Goal: Information Seeking & Learning: Learn about a topic

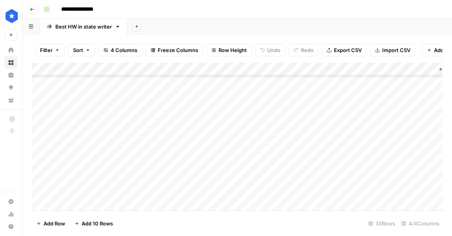
scroll to position [178, 0]
click at [213, 145] on div "Add Column" at bounding box center [237, 137] width 410 height 148
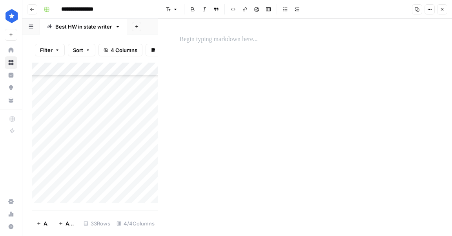
click at [217, 44] on p at bounding box center [305, 39] width 251 height 10
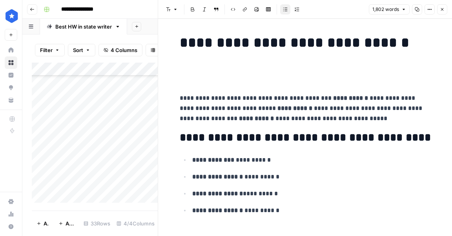
scroll to position [6881, 0]
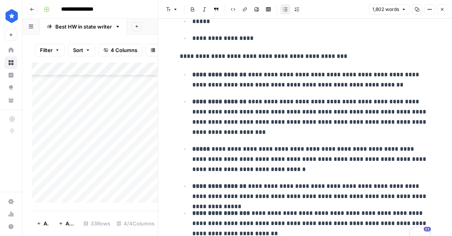
click at [442, 11] on icon "button" at bounding box center [441, 9] width 5 height 5
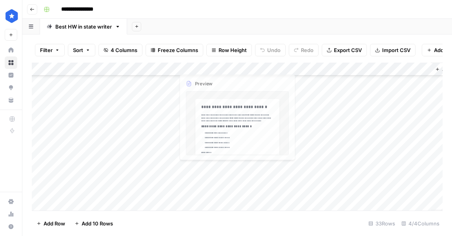
scroll to position [218, 52]
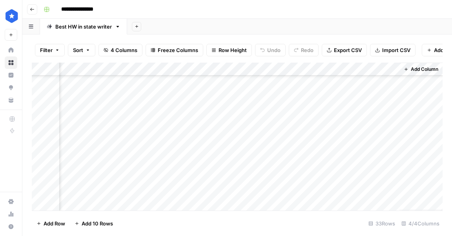
click at [395, 170] on div "Add Column" at bounding box center [237, 137] width 410 height 148
click at [393, 170] on div "Add Column" at bounding box center [237, 137] width 410 height 148
click at [275, 103] on div "Add Column" at bounding box center [237, 137] width 410 height 148
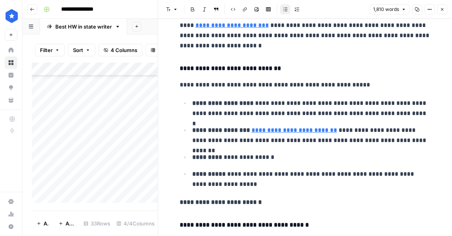
scroll to position [3100, 0]
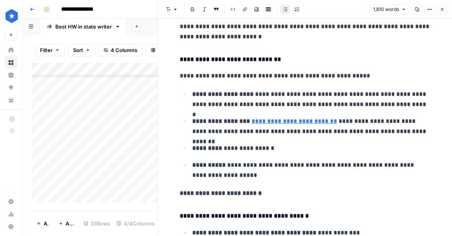
click at [445, 11] on button "Close" at bounding box center [442, 9] width 10 height 10
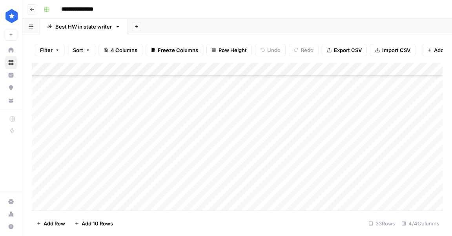
click at [326, 105] on div "Add Column" at bounding box center [237, 137] width 410 height 148
click at [274, 105] on div "Add Column" at bounding box center [237, 137] width 410 height 148
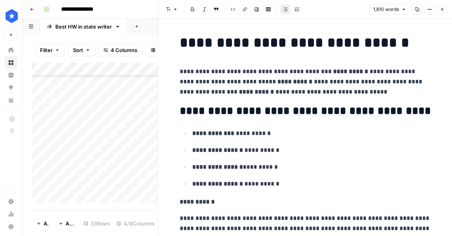
click at [440, 10] on icon "button" at bounding box center [441, 9] width 5 height 5
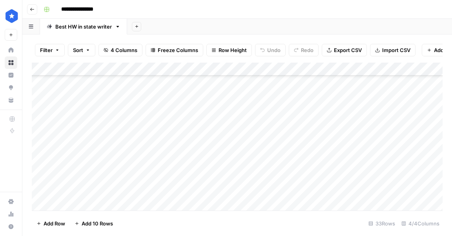
click at [256, 117] on div "Add Column" at bounding box center [237, 137] width 410 height 148
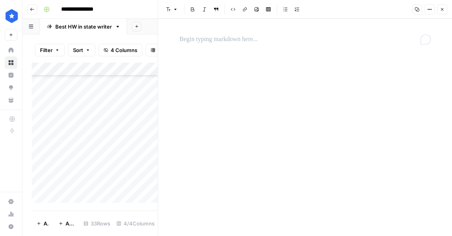
click at [270, 47] on div "To enrich screen reader interactions, please activate Accessibility in Grammarl…" at bounding box center [305, 39] width 260 height 16
click at [265, 45] on div "To enrich screen reader interactions, please activate Accessibility in Grammarl…" at bounding box center [305, 39] width 260 height 16
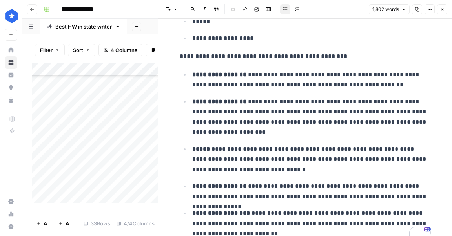
scroll to position [6881, 0]
click at [439, 11] on icon "button" at bounding box center [441, 9] width 5 height 5
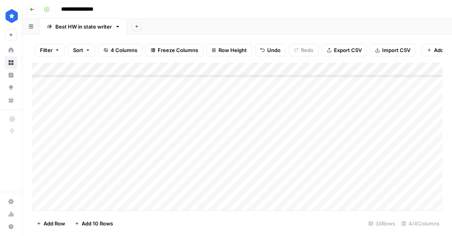
click at [332, 117] on div "Add Column" at bounding box center [237, 137] width 410 height 148
click at [405, 106] on div "Add Column" at bounding box center [237, 137] width 410 height 148
click at [390, 104] on div "Add Column" at bounding box center [237, 137] width 410 height 148
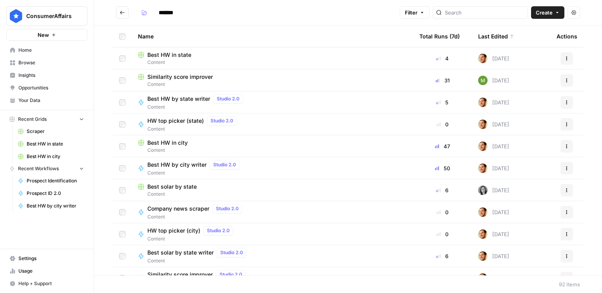
click at [33, 72] on span "Insights" at bounding box center [50, 75] width 65 height 7
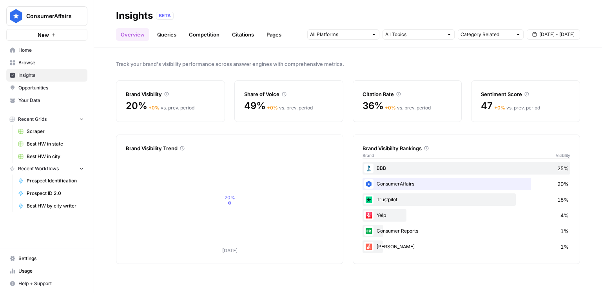
click at [169, 37] on link "Queries" at bounding box center [166, 34] width 29 height 13
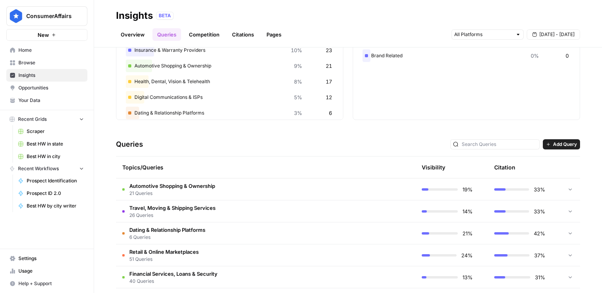
scroll to position [191, 0]
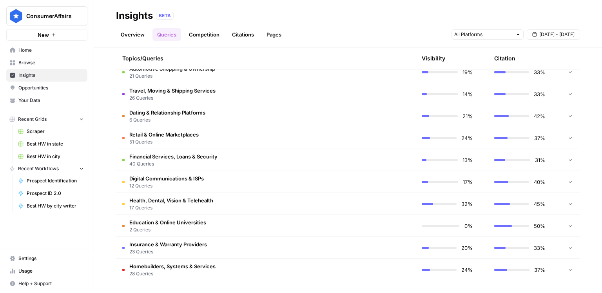
click at [572, 73] on icon at bounding box center [570, 71] width 5 height 5
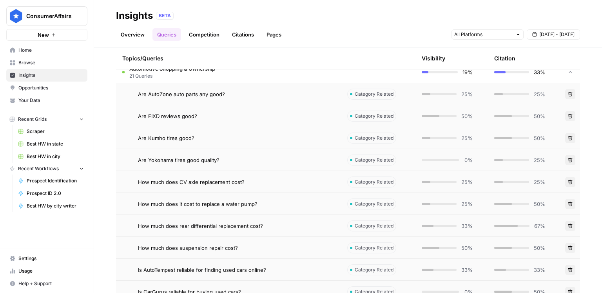
click at [572, 73] on icon at bounding box center [570, 71] width 5 height 5
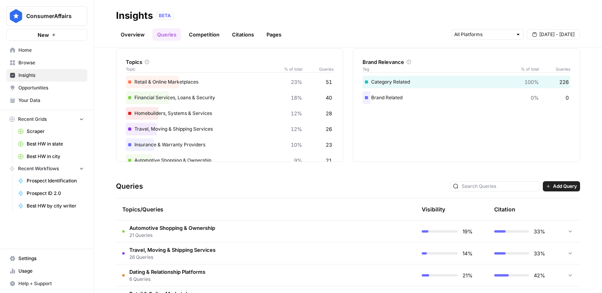
scroll to position [75, 0]
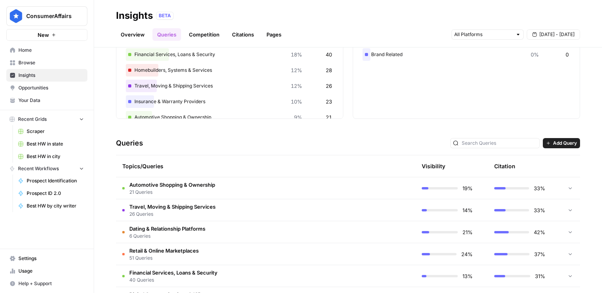
click at [165, 182] on span "Automotive Shopping & Ownership" at bounding box center [172, 185] width 86 height 8
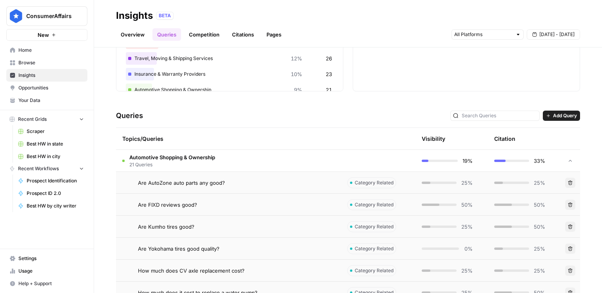
scroll to position [108, 0]
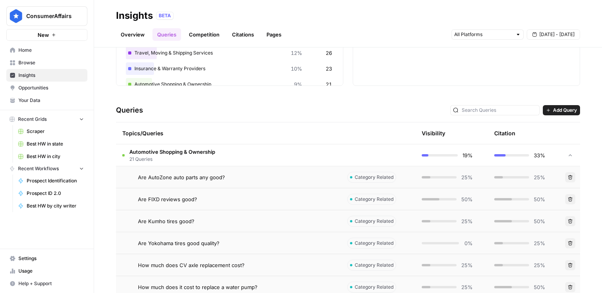
click at [165, 175] on span "Are AutoZone auto parts any good?" at bounding box center [181, 177] width 87 height 8
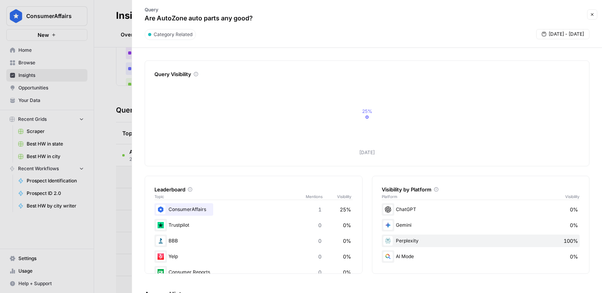
click at [190, 189] on icon at bounding box center [190, 189] width 5 height 5
click at [593, 16] on icon "button" at bounding box center [592, 14] width 3 height 3
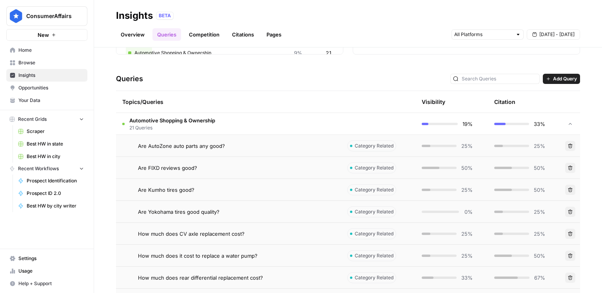
scroll to position [142, 0]
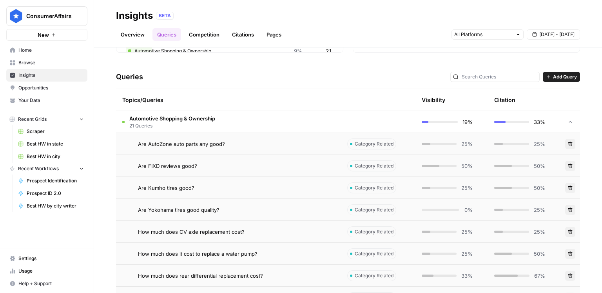
click at [204, 231] on span "How much does CV axle replacement cost?" at bounding box center [191, 232] width 107 height 8
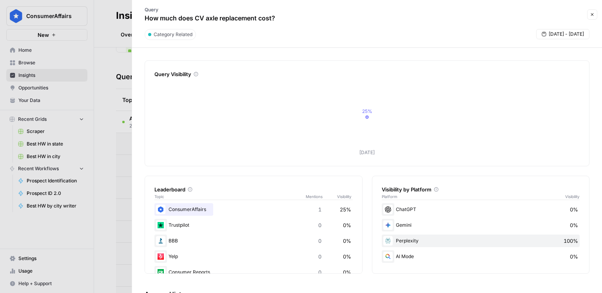
click at [593, 16] on icon "button" at bounding box center [592, 14] width 5 height 5
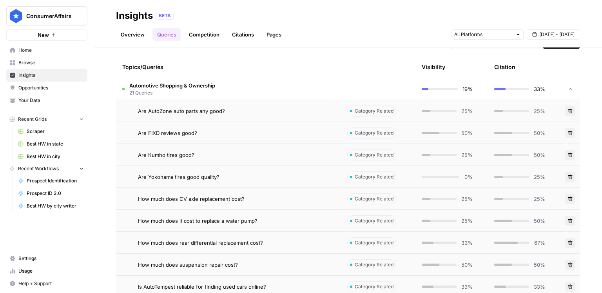
scroll to position [210, 0]
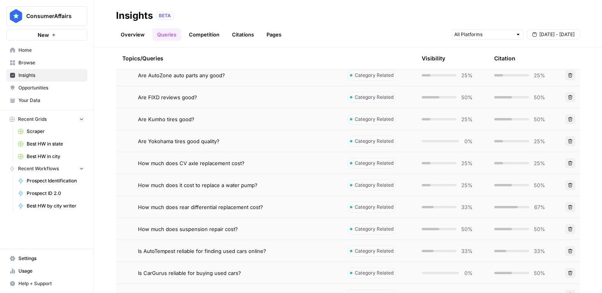
click at [233, 201] on td "How much does rear differential replacement cost?" at bounding box center [228, 207] width 225 height 22
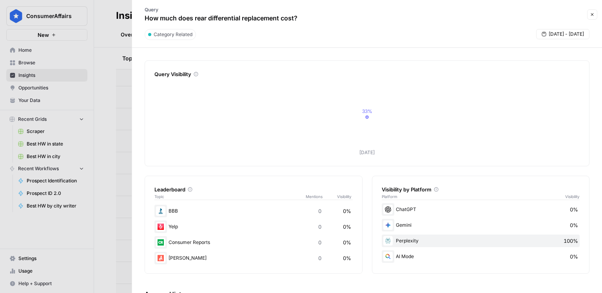
scroll to position [11, 0]
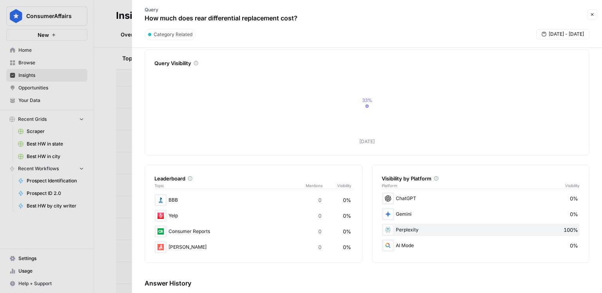
click at [598, 18] on header "Query How much does rear differential replacement cost? Close Category Related …" at bounding box center [367, 24] width 470 height 48
click at [596, 17] on button "Close" at bounding box center [592, 14] width 10 height 10
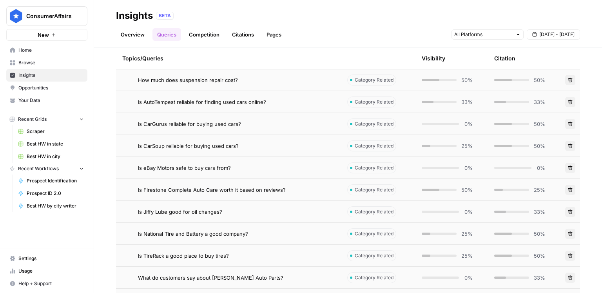
scroll to position [419, 0]
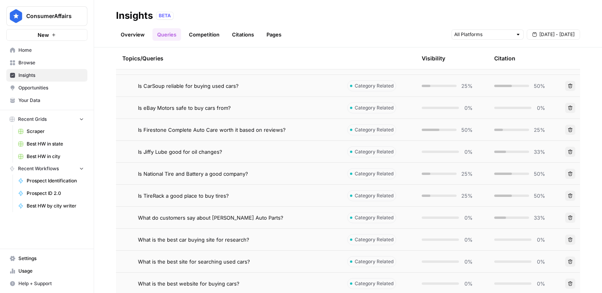
click at [207, 178] on td "Is National Tire and Battery a good company?" at bounding box center [228, 174] width 225 height 22
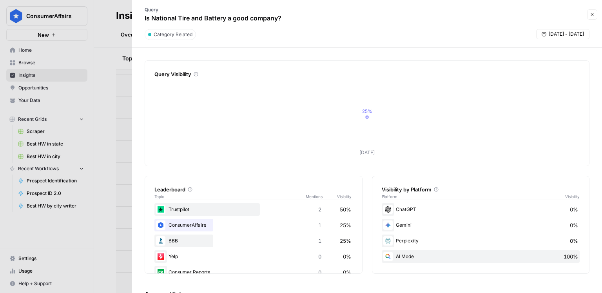
click at [112, 95] on div at bounding box center [301, 146] width 602 height 293
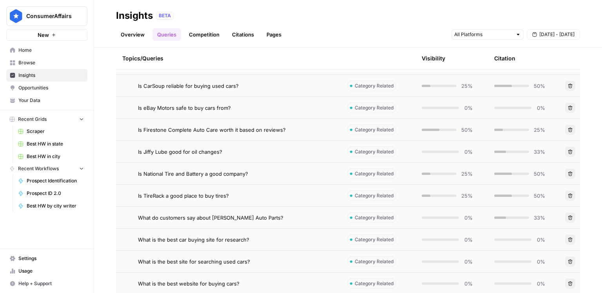
click at [168, 128] on span "Is Firestone Complete Auto Care worth it based on reviews?" at bounding box center [212, 130] width 148 height 8
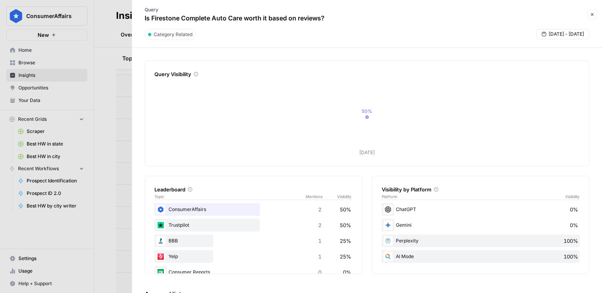
drag, startPoint x: 350, startPoint y: 209, endPoint x: 338, endPoint y: 209, distance: 11.4
click at [338, 209] on div "ConsumerAffairs 2 50%" at bounding box center [253, 209] width 198 height 13
click at [340, 220] on div "Trustpilot 2 50%" at bounding box center [253, 225] width 198 height 13
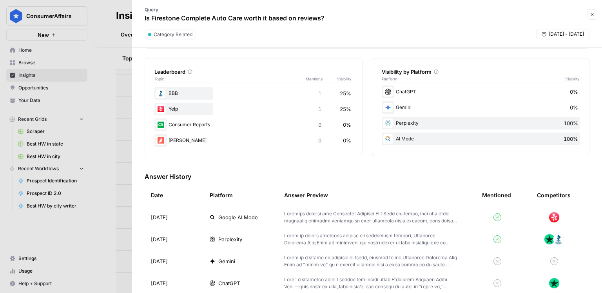
scroll to position [131, 0]
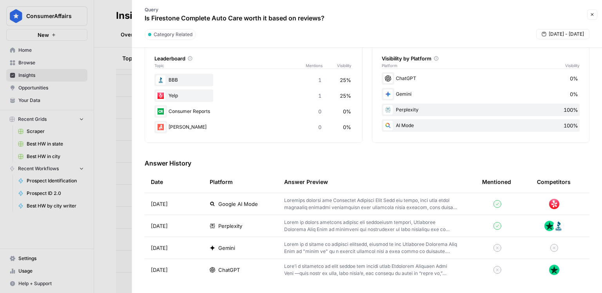
click at [593, 16] on icon "button" at bounding box center [592, 14] width 5 height 5
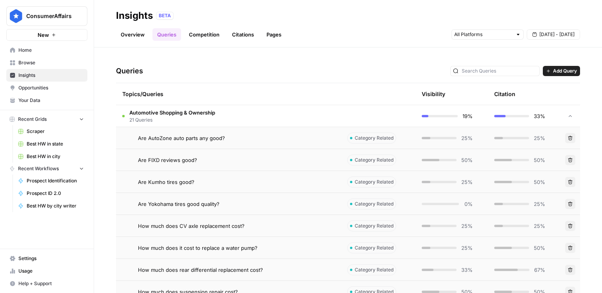
scroll to position [111, 0]
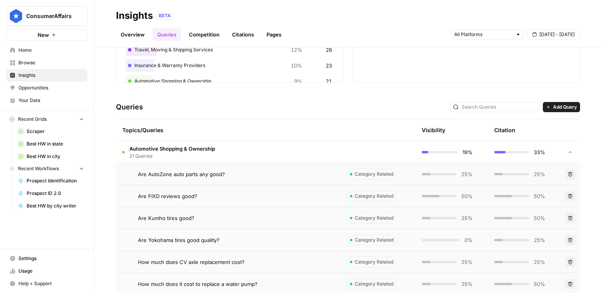
click at [206, 40] on link "Competition" at bounding box center [204, 34] width 40 height 13
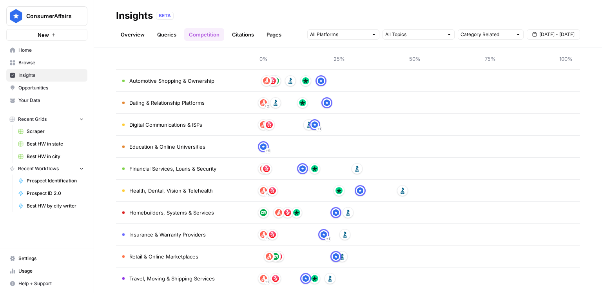
scroll to position [65, 0]
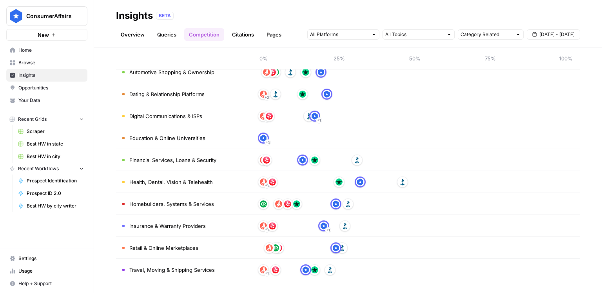
click at [238, 54] on th at bounding box center [182, 58] width 133 height 22
click at [166, 34] on link "Queries" at bounding box center [166, 34] width 29 height 13
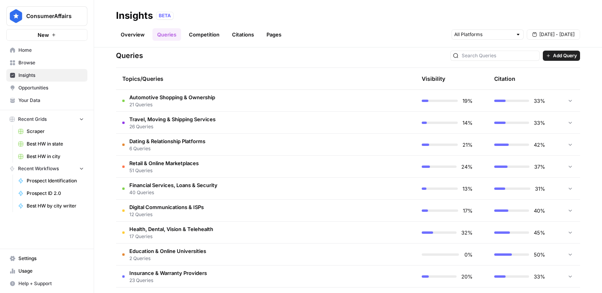
scroll to position [191, 0]
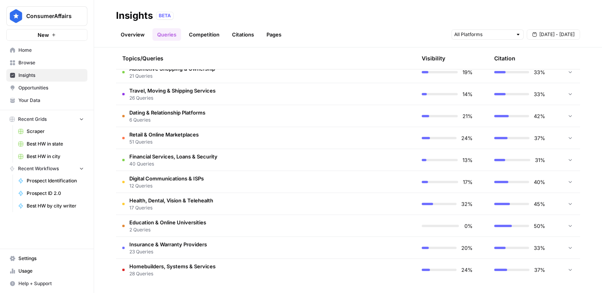
click at [299, 198] on td "Health, Dental, Vision & Telehealth 17 Queries" at bounding box center [228, 204] width 225 height 22
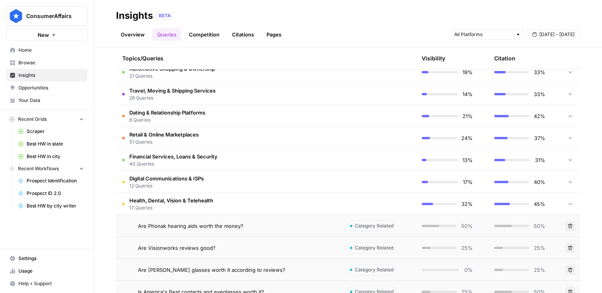
click at [299, 198] on td "Health, Dental, Vision & Telehealth 17 Queries" at bounding box center [228, 204] width 225 height 22
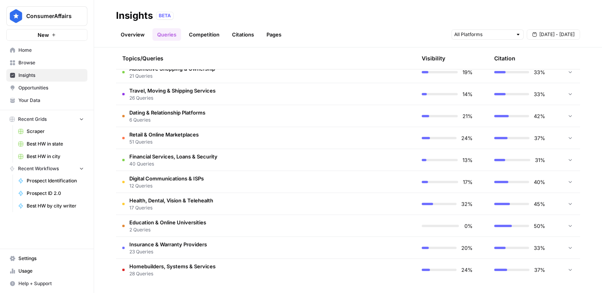
click at [299, 198] on tbody "Automotive Shopping & Ownership 21 Queries 19% 33% Travel, Moving & Shipping Se…" at bounding box center [348, 171] width 464 height 220
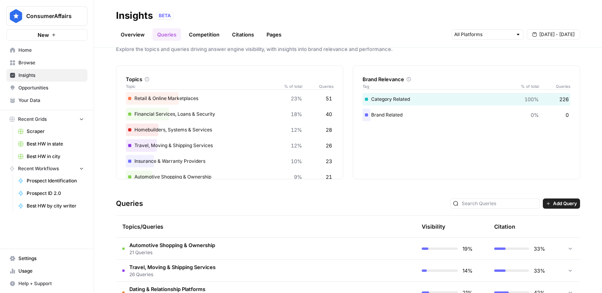
scroll to position [0, 0]
click at [134, 38] on link "Overview" at bounding box center [132, 34] width 33 height 13
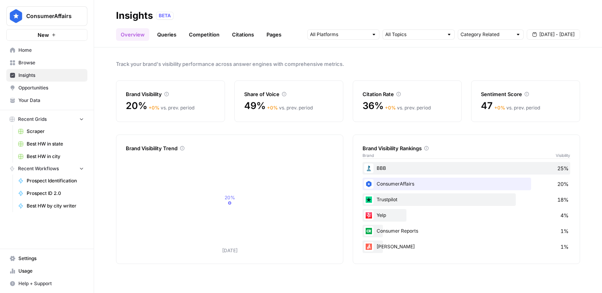
click at [230, 36] on link "Citations" at bounding box center [242, 34] width 31 height 13
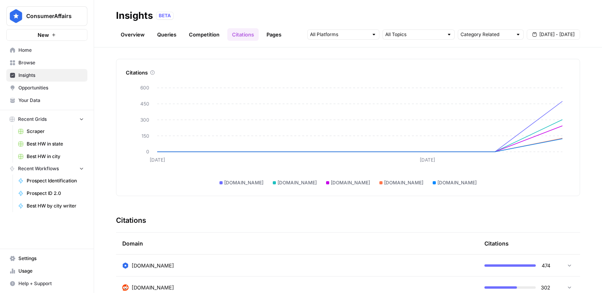
scroll to position [39, 0]
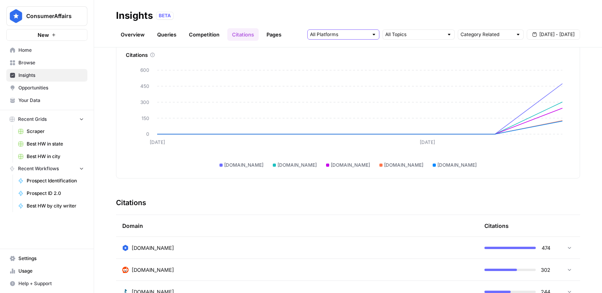
click at [358, 37] on input "text" at bounding box center [339, 35] width 58 height 8
click at [359, 53] on span "Gemini" at bounding box center [343, 52] width 40 height 8
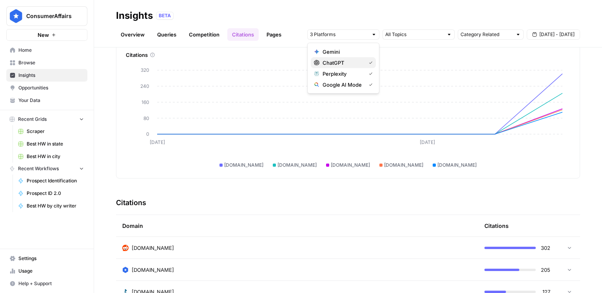
click at [356, 63] on span "ChatGPT" at bounding box center [343, 63] width 40 height 8
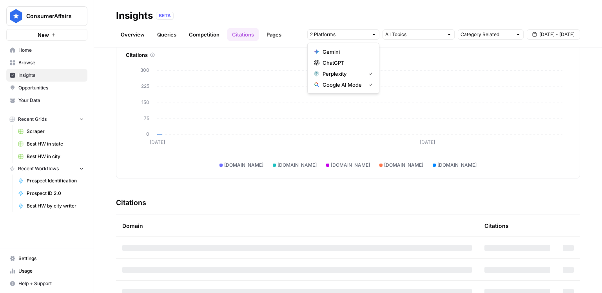
click at [354, 72] on span "Perplexity" at bounding box center [343, 74] width 40 height 8
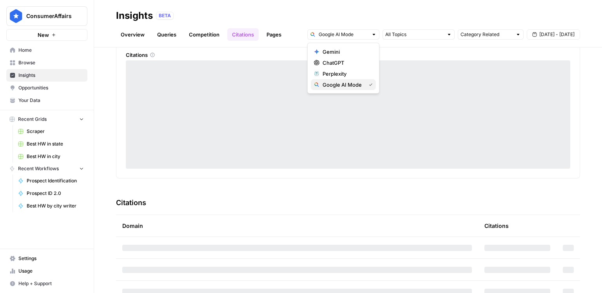
drag, startPoint x: 354, startPoint y: 72, endPoint x: 350, endPoint y: 84, distance: 12.7
click at [350, 84] on span "Google AI Mode" at bounding box center [343, 85] width 40 height 8
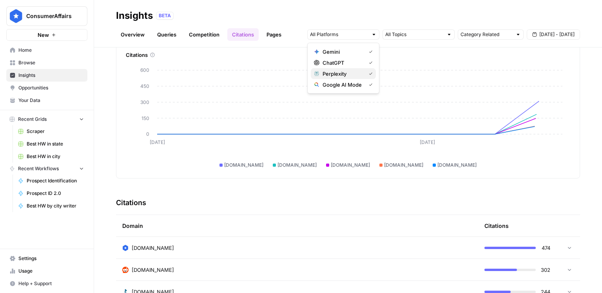
click at [354, 73] on span "Perplexity" at bounding box center [343, 74] width 40 height 8
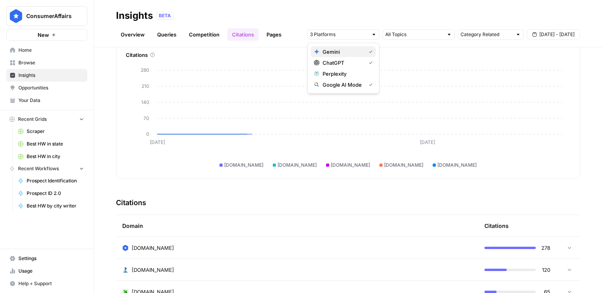
click at [363, 50] on div "Gemini" at bounding box center [343, 52] width 59 height 8
click at [360, 61] on span "ChatGPT" at bounding box center [343, 63] width 40 height 8
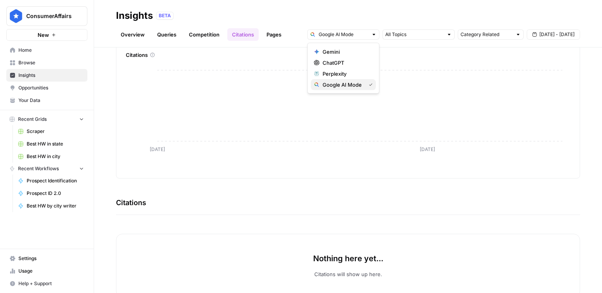
click at [336, 84] on span "Google AI Mode" at bounding box center [343, 85] width 40 height 8
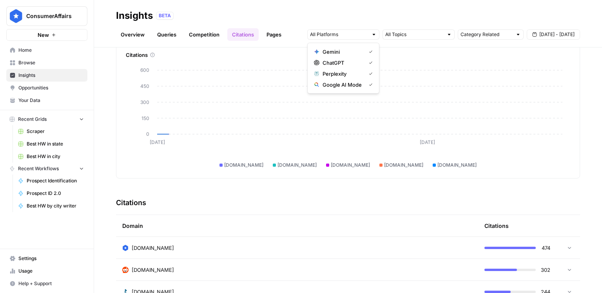
click at [337, 74] on span "Perplexity" at bounding box center [343, 74] width 40 height 8
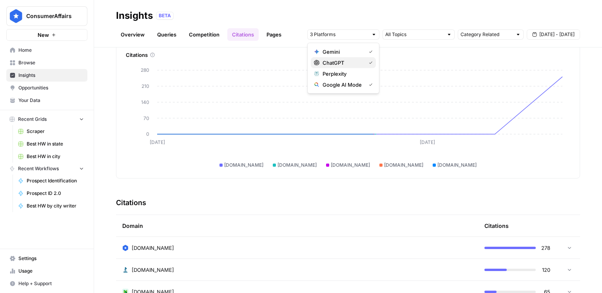
click at [346, 63] on span "ChatGPT" at bounding box center [343, 63] width 40 height 8
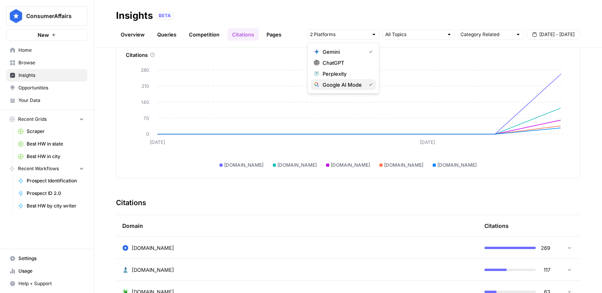
click at [351, 85] on span "Google AI Mode" at bounding box center [343, 85] width 40 height 8
click at [349, 60] on span "ChatGPT" at bounding box center [346, 63] width 47 height 8
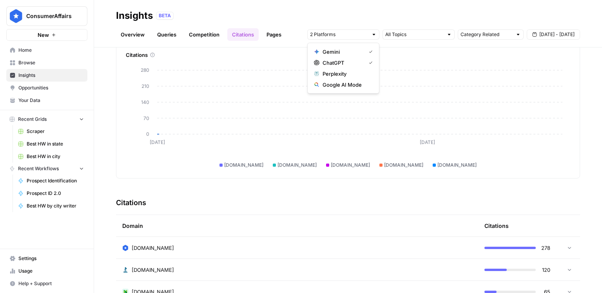
click at [354, 51] on span "Gemini" at bounding box center [343, 52] width 40 height 8
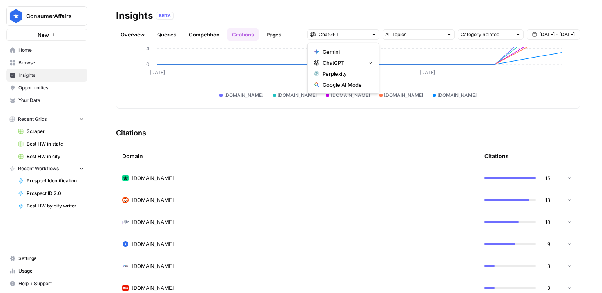
scroll to position [110, 0]
click at [341, 71] on span "Perplexity" at bounding box center [346, 74] width 47 height 8
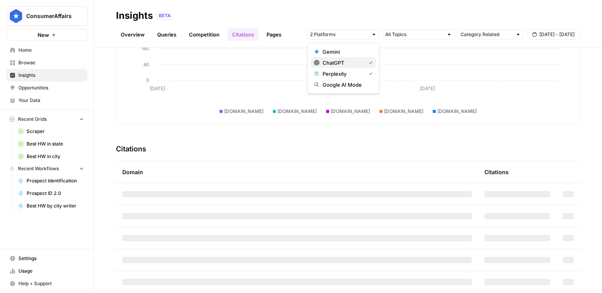
click at [347, 62] on span "ChatGPT" at bounding box center [343, 63] width 40 height 8
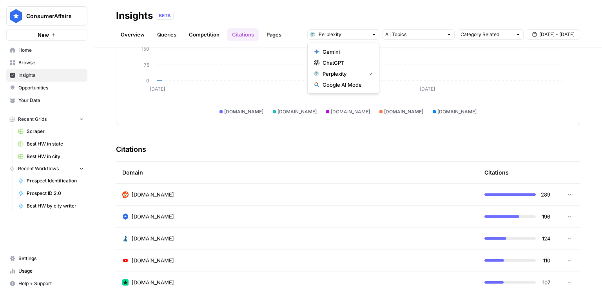
scroll to position [110, 0]
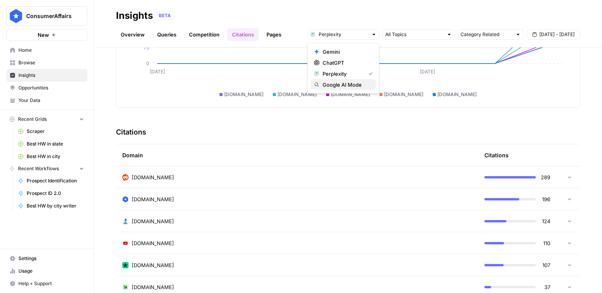
click at [347, 82] on span "Google AI Mode" at bounding box center [346, 85] width 47 height 8
click at [350, 72] on span "Perplexity" at bounding box center [343, 74] width 40 height 8
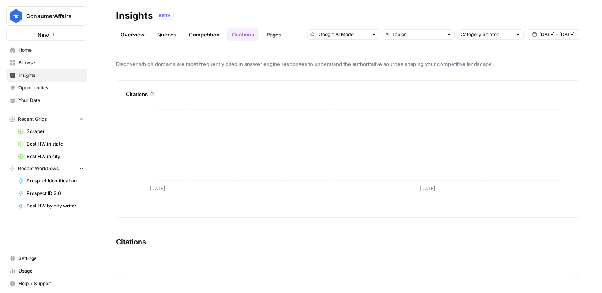
click at [280, 36] on link "Pages" at bounding box center [274, 34] width 24 height 13
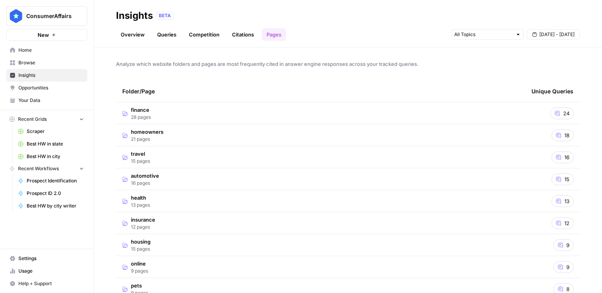
click at [205, 105] on td "finance 28 pages" at bounding box center [320, 113] width 409 height 22
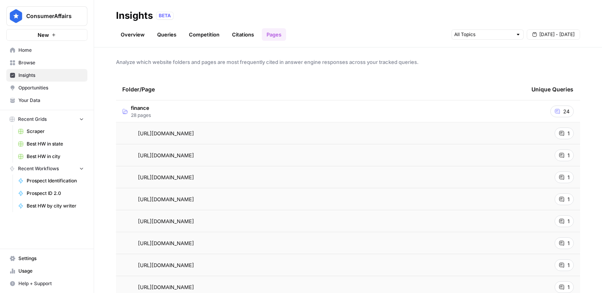
scroll to position [6, 0]
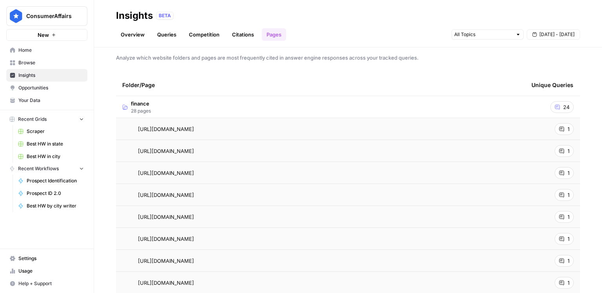
click at [567, 128] on div "1" at bounding box center [564, 129] width 19 height 12
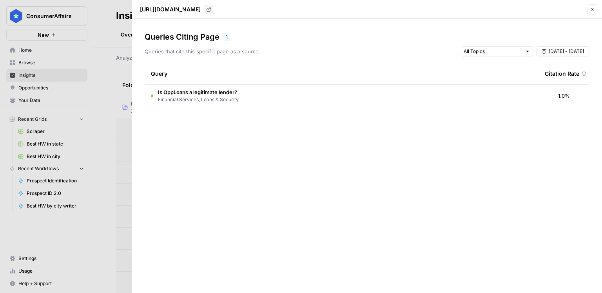
click at [461, 76] on div "Query" at bounding box center [341, 74] width 381 height 22
click at [487, 57] on div "Queries Citing Page 1 Queries that cite this specific page as a source. Sep 17 …" at bounding box center [367, 68] width 445 height 75
click at [490, 54] on input "text" at bounding box center [493, 51] width 58 height 8
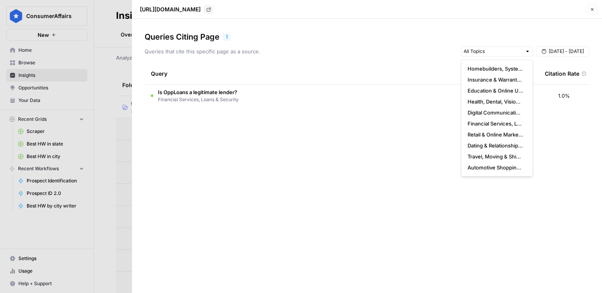
click at [592, 10] on icon "button" at bounding box center [592, 9] width 5 height 5
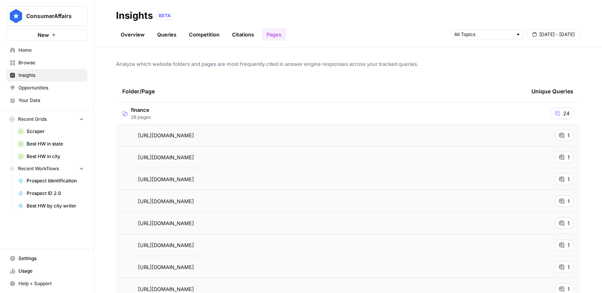
click at [555, 111] on icon at bounding box center [557, 113] width 5 height 5
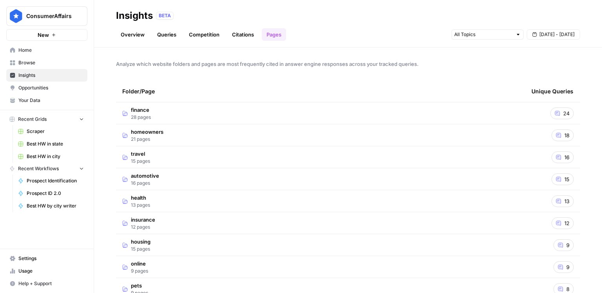
click at [564, 111] on span "24" at bounding box center [566, 113] width 6 height 8
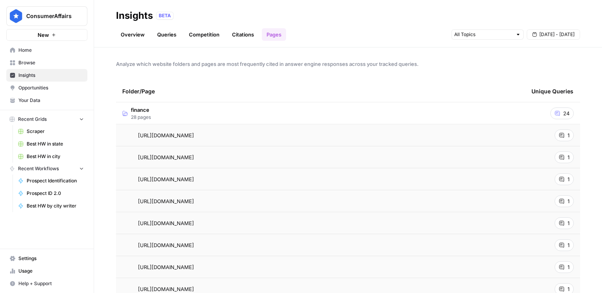
click at [564, 111] on span "24" at bounding box center [566, 113] width 6 height 8
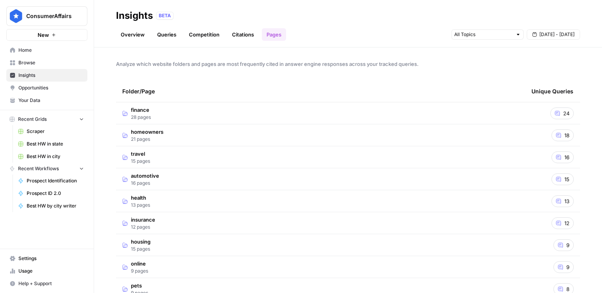
click at [149, 114] on span "28 pages" at bounding box center [141, 117] width 20 height 7
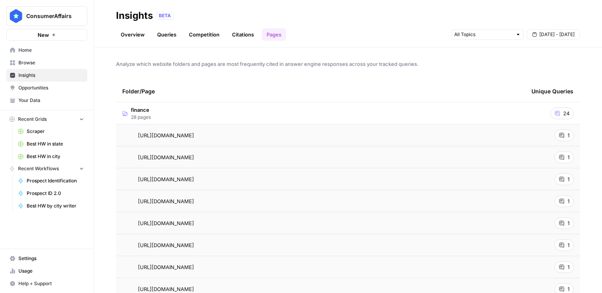
click at [149, 114] on span "28 pages" at bounding box center [141, 117] width 20 height 7
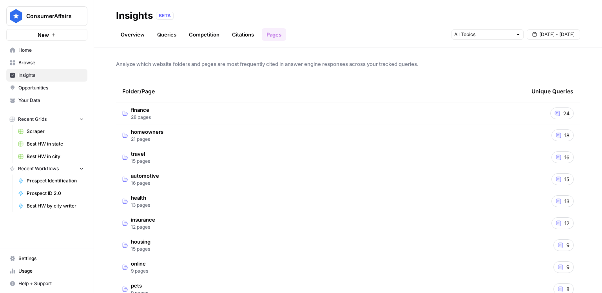
click at [154, 131] on span "homeowners" at bounding box center [147, 132] width 33 height 8
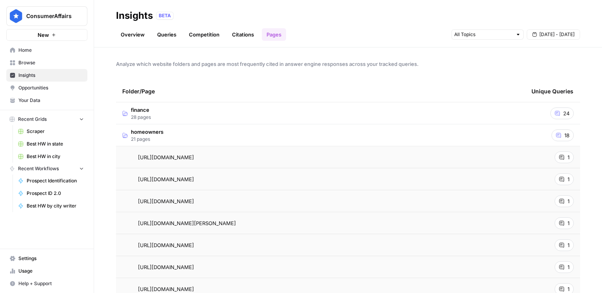
click at [564, 156] on div "1" at bounding box center [564, 157] width 19 height 12
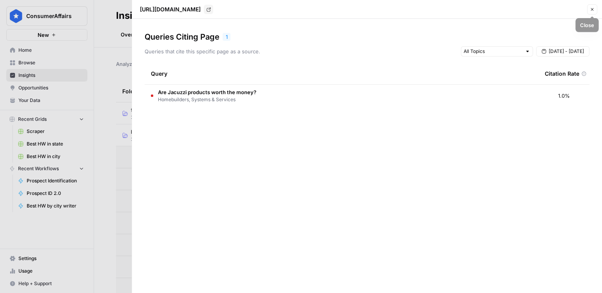
click at [591, 8] on icon "button" at bounding box center [592, 9] width 5 height 5
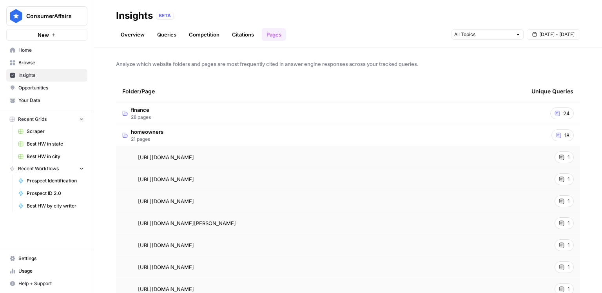
click at [199, 137] on td "homeowners 21 pages" at bounding box center [320, 135] width 409 height 22
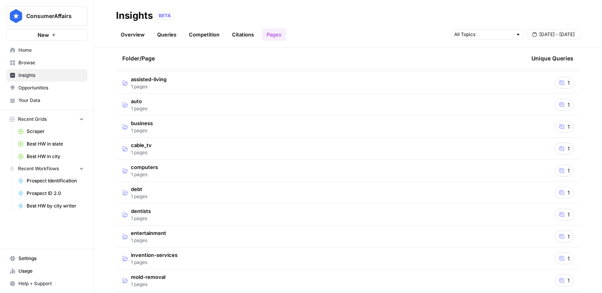
scroll to position [700, 0]
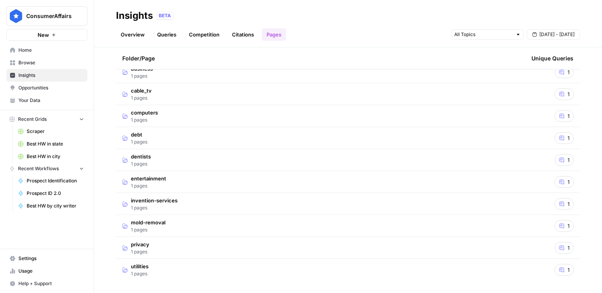
click at [190, 269] on td "utilities 1 pages" at bounding box center [320, 270] width 409 height 22
click at [561, 264] on div "1" at bounding box center [564, 270] width 19 height 12
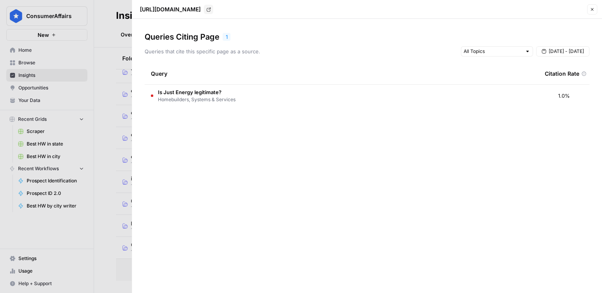
click at [597, 9] on header "https://www.consumeraffairs.com/utilities/us_energy_savings.html Go to page Clo…" at bounding box center [367, 9] width 470 height 19
click at [596, 9] on button "Close" at bounding box center [592, 9] width 10 height 10
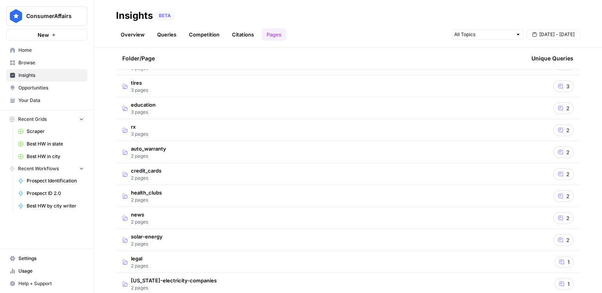
scroll to position [412, 0]
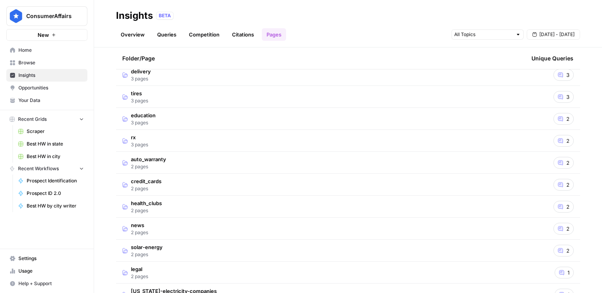
click at [168, 34] on link "Queries" at bounding box center [166, 34] width 29 height 13
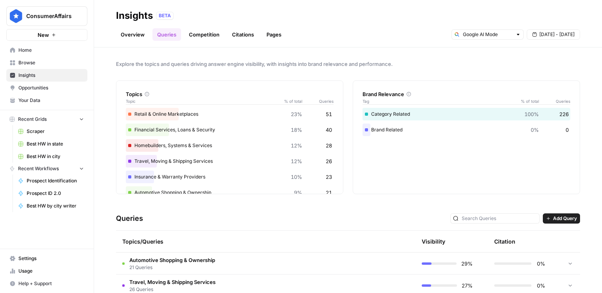
click at [123, 36] on link "Overview" at bounding box center [132, 34] width 33 height 13
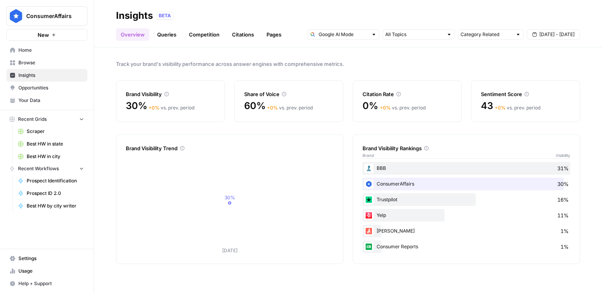
click at [169, 37] on link "Queries" at bounding box center [166, 34] width 29 height 13
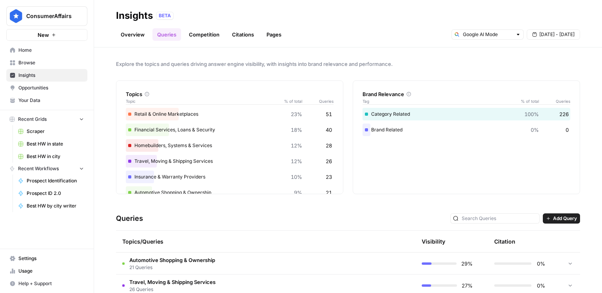
click at [199, 35] on link "Competition" at bounding box center [204, 34] width 40 height 13
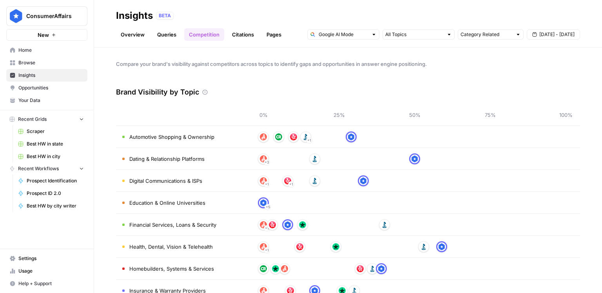
click at [53, 89] on span "Opportunities" at bounding box center [50, 87] width 65 height 7
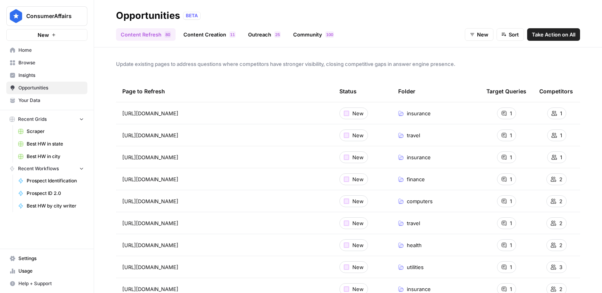
click at [269, 34] on link "Outreach 5 2" at bounding box center [264, 34] width 42 height 13
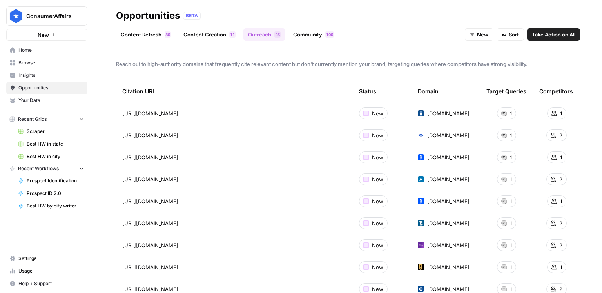
click at [178, 116] on span "https://www.noblequote.com/learning-center/auto-insurance/esurance-auto-insuran…" at bounding box center [150, 113] width 56 height 8
click at [486, 114] on td "1" at bounding box center [506, 113] width 53 height 22
click at [366, 112] on div at bounding box center [365, 113] width 5 height 5
click at [365, 115] on div at bounding box center [365, 113] width 5 height 5
click at [558, 114] on div "1" at bounding box center [556, 113] width 19 height 12
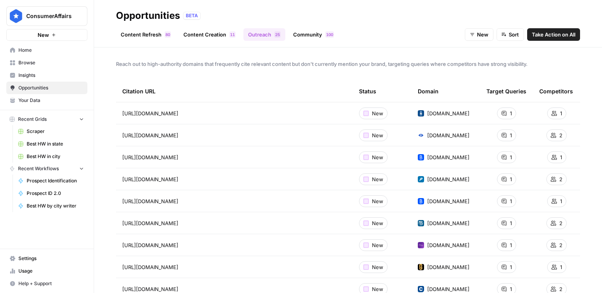
click at [558, 114] on div "1" at bounding box center [556, 113] width 19 height 12
click at [527, 118] on td "1" at bounding box center [506, 113] width 53 height 22
click at [507, 113] on div "1" at bounding box center [506, 113] width 19 height 12
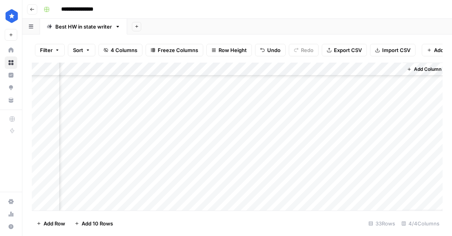
click at [312, 114] on div "Add Column" at bounding box center [237, 137] width 410 height 148
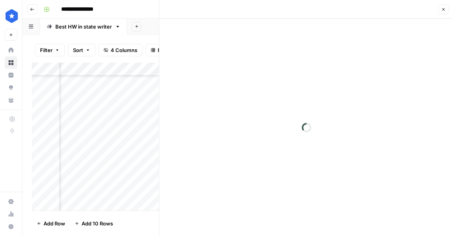
scroll to position [222, 43]
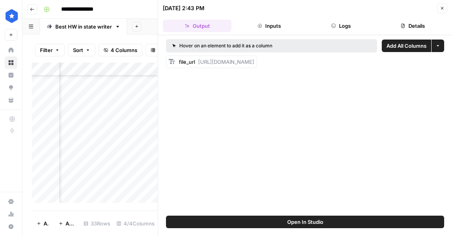
click at [342, 23] on button "Logs" at bounding box center [341, 26] width 69 height 13
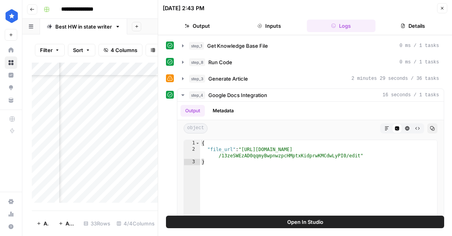
click at [402, 27] on icon "button" at bounding box center [403, 26] width 4 height 4
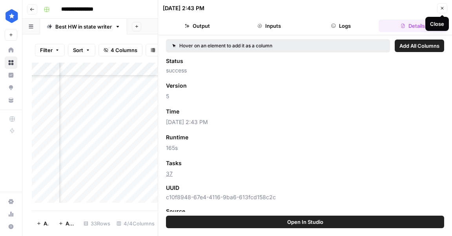
click at [441, 7] on icon "button" at bounding box center [441, 8] width 5 height 5
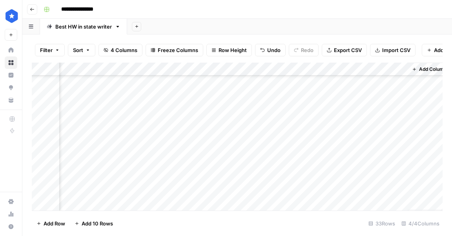
scroll to position [222, 42]
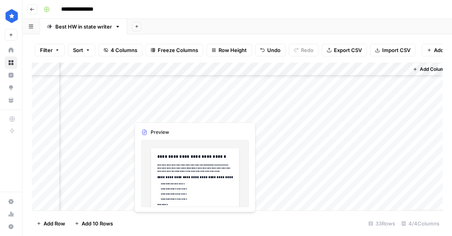
click at [190, 116] on div "Add Column" at bounding box center [237, 137] width 410 height 148
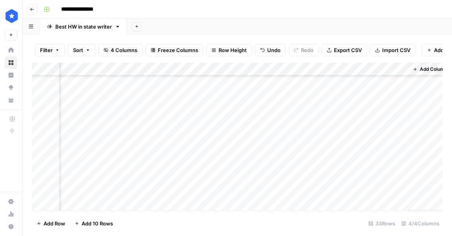
click at [152, 128] on div "Add Column" at bounding box center [237, 137] width 410 height 148
click at [233, 127] on div "Add Column" at bounding box center [237, 137] width 410 height 148
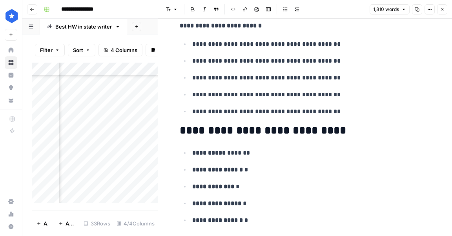
scroll to position [1139, 0]
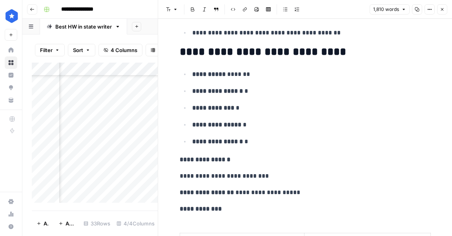
click at [440, 13] on button "Close" at bounding box center [442, 9] width 10 height 10
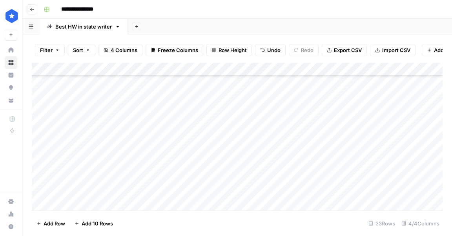
scroll to position [222, 0]
click at [337, 128] on div "Add Column" at bounding box center [237, 137] width 410 height 148
click at [389, 155] on div "Add Column" at bounding box center [237, 137] width 410 height 148
